Goal: Information Seeking & Learning: Learn about a topic

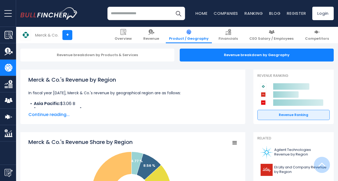
scroll to position [45, 0]
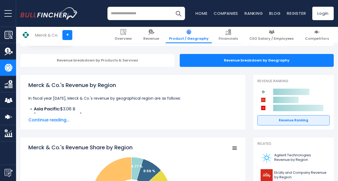
click at [63, 119] on span "Continue reading..." at bounding box center [132, 120] width 209 height 6
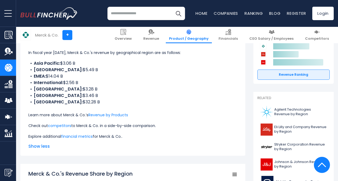
scroll to position [85, 0]
